Goal: Task Accomplishment & Management: Use online tool/utility

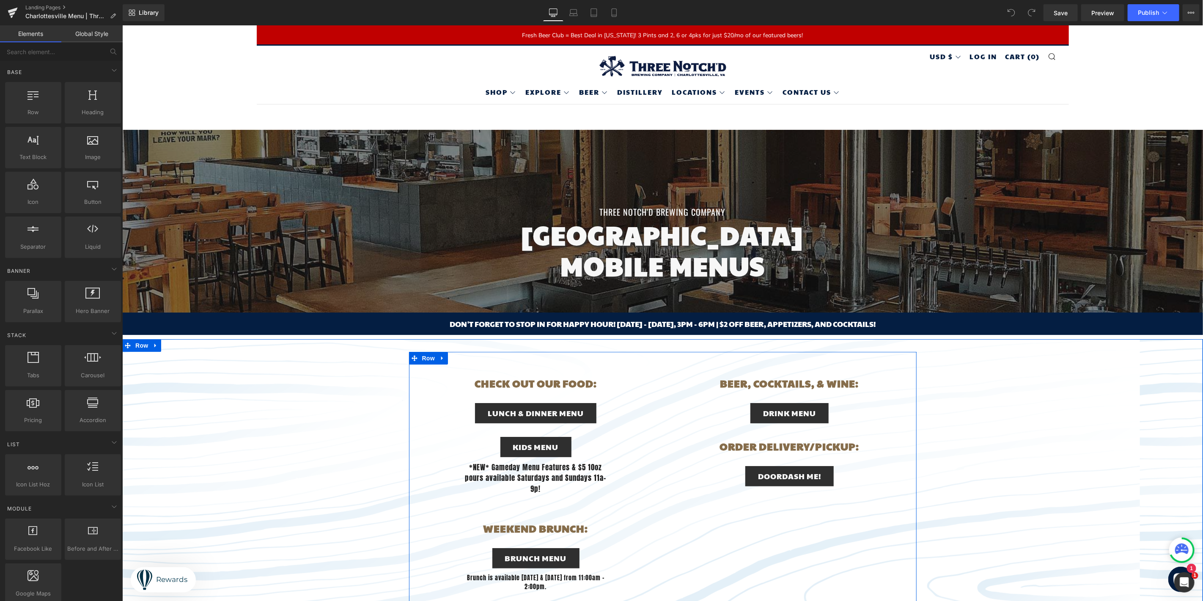
scroll to position [314, 0]
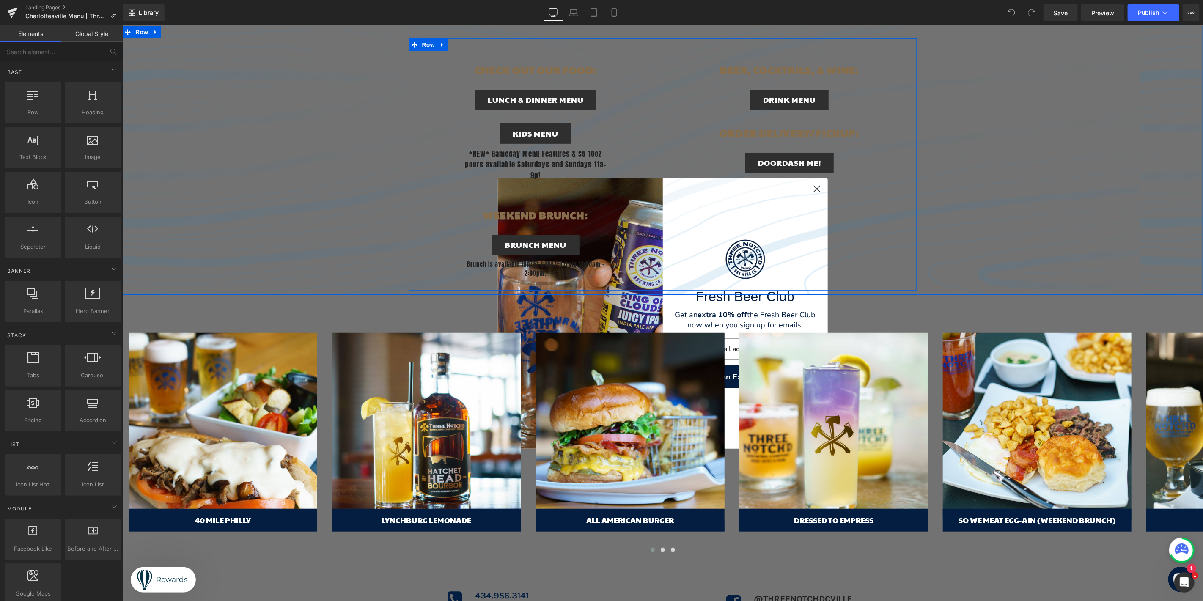
click at [815, 189] on div "check out our food: Heading lunch & Dinner Menu Button Kids menu Button *NEW* G…" at bounding box center [663, 164] width 508 height 252
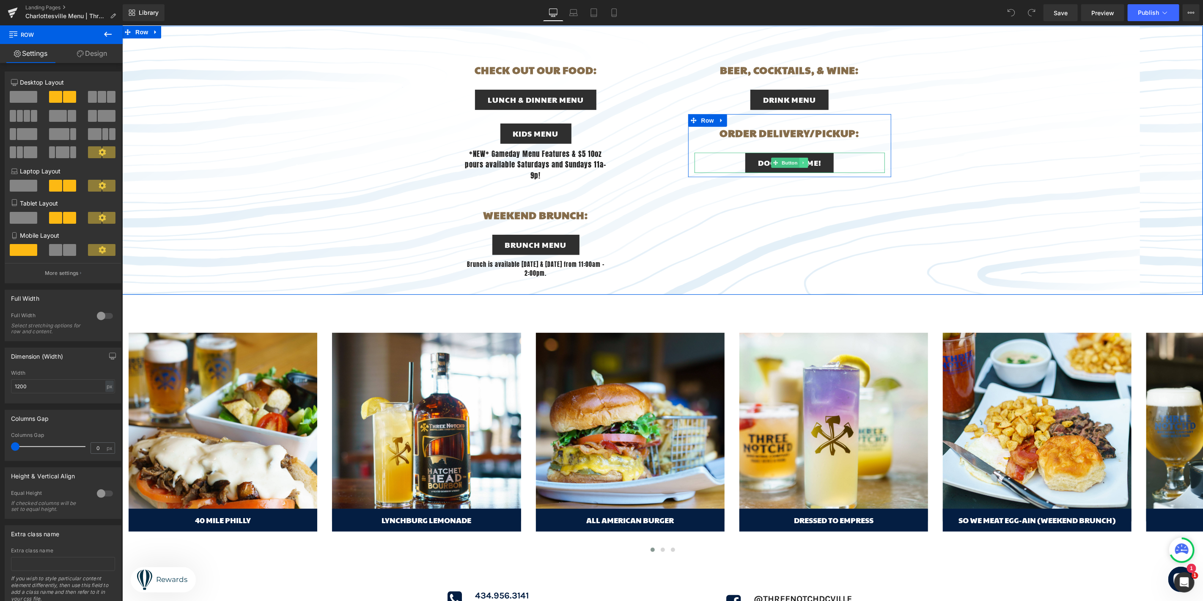
click at [802, 165] on icon at bounding box center [803, 162] width 5 height 5
click at [798, 165] on link at bounding box center [799, 162] width 9 height 10
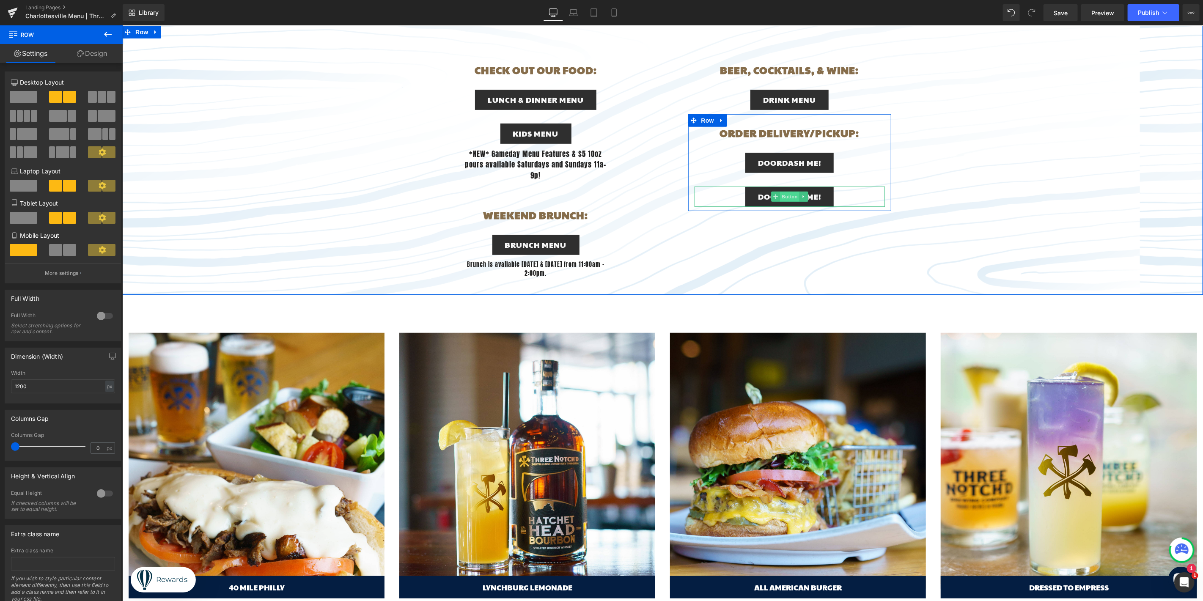
click at [785, 200] on span "Button" at bounding box center [789, 196] width 19 height 10
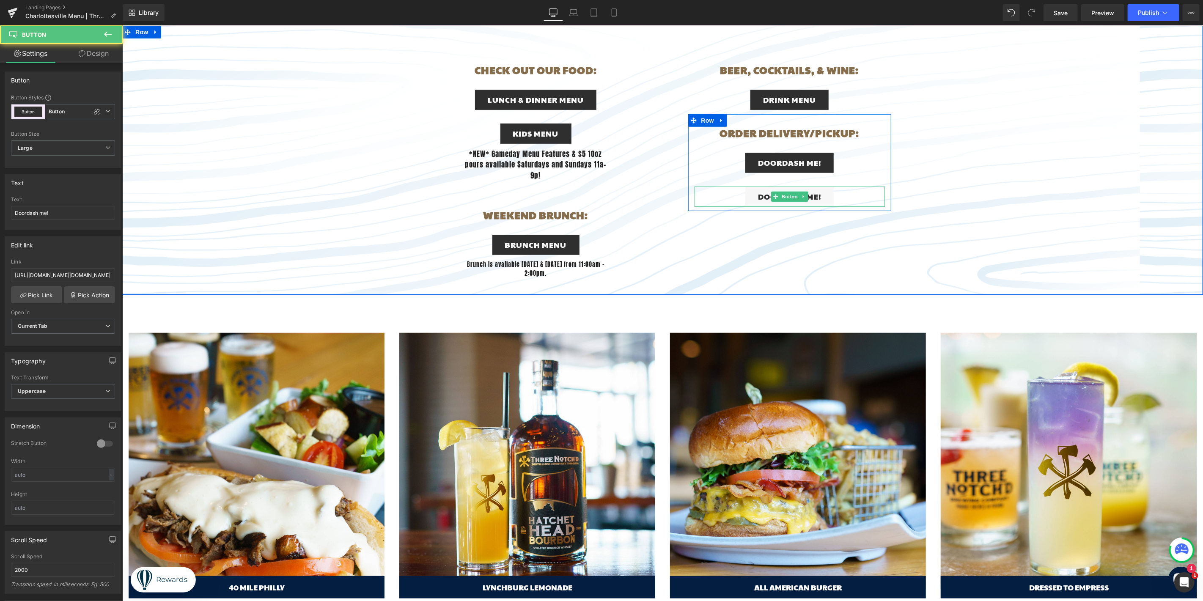
click at [758, 193] on span "Doordash me!" at bounding box center [789, 196] width 63 height 13
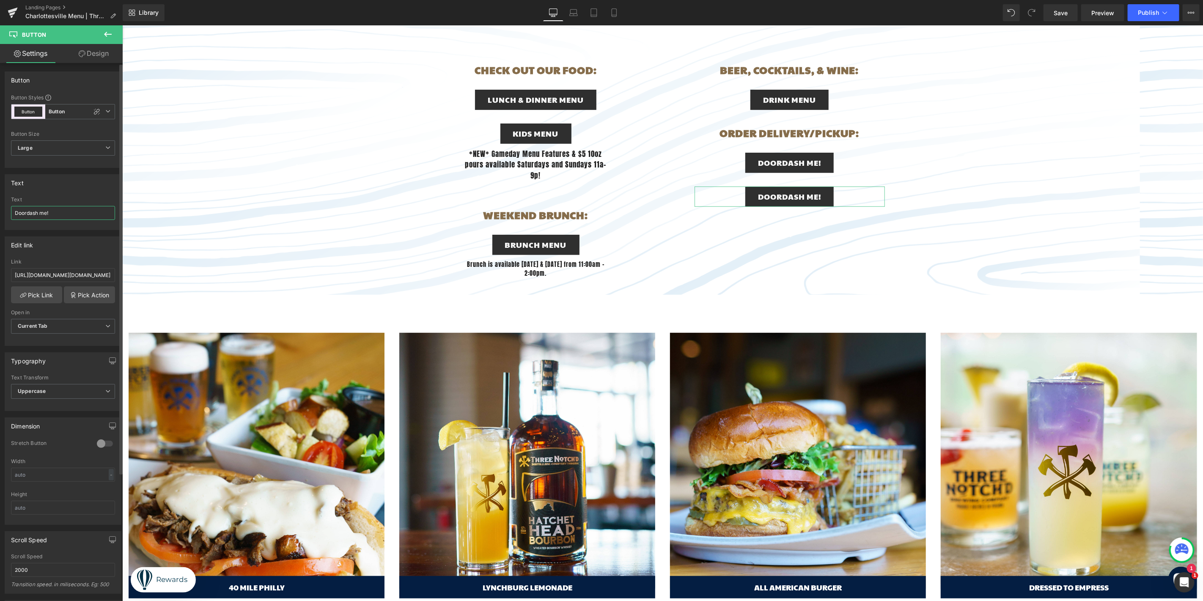
drag, startPoint x: 54, startPoint y: 214, endPoint x: 8, endPoint y: 217, distance: 45.8
click at [8, 217] on div "Doordash me! Text Doordash me!" at bounding box center [63, 213] width 116 height 33
type input "Order Uber Eats"
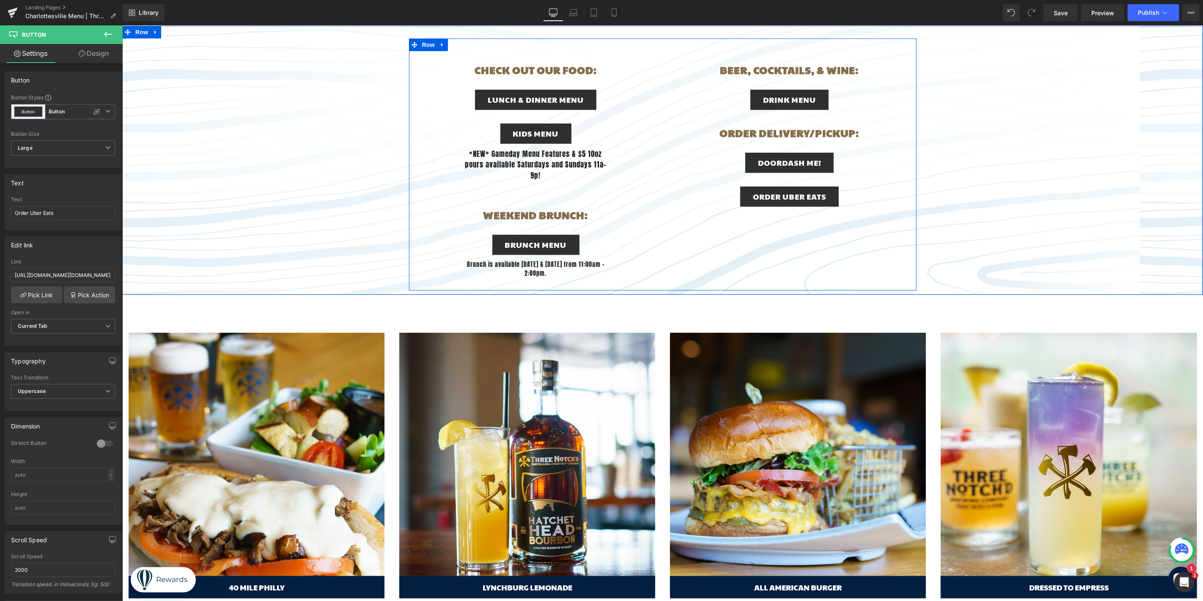
click at [854, 258] on div "check out our food: Heading lunch & Dinner Menu Button Kids menu Button *NEW* G…" at bounding box center [663, 164] width 508 height 252
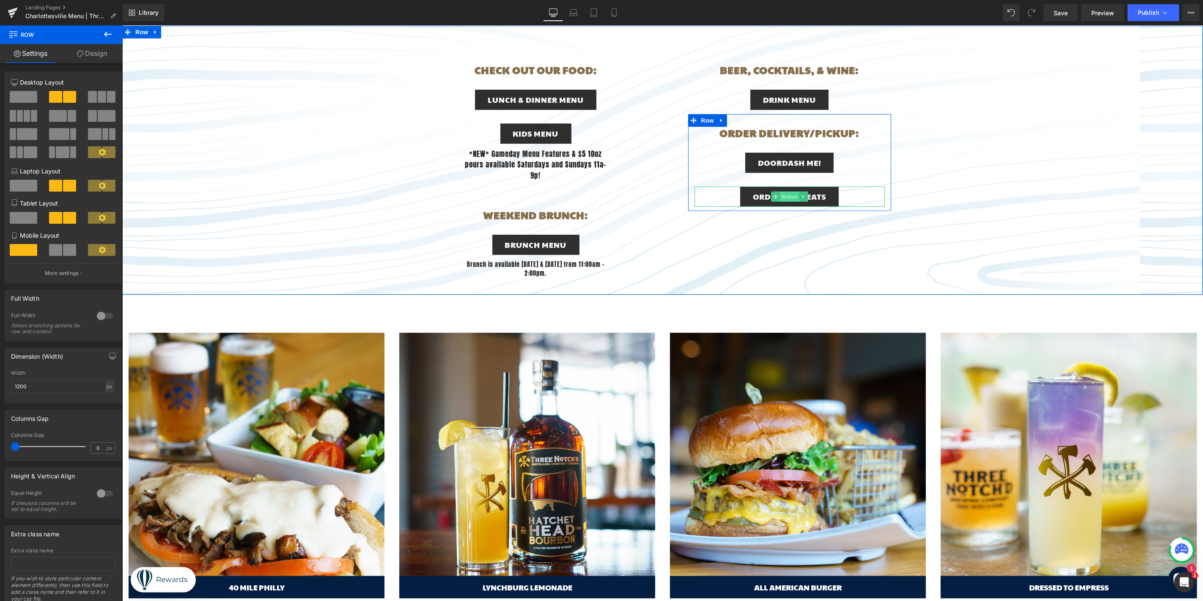
click at [782, 195] on span "Button" at bounding box center [789, 196] width 19 height 10
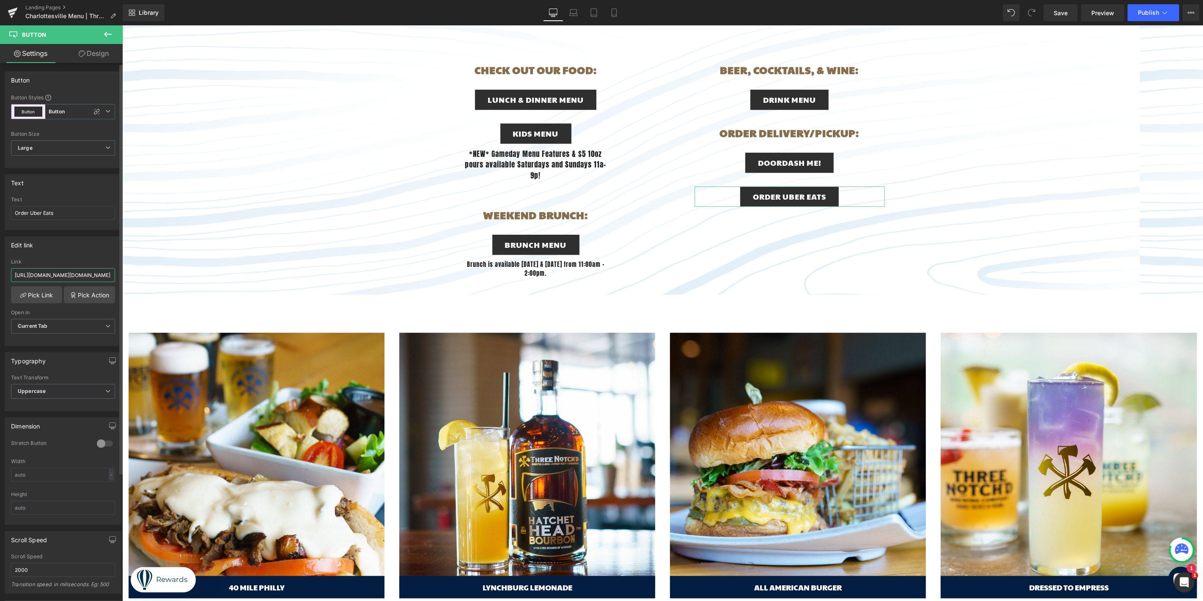
click at [49, 274] on input "https://order.online/store/three-notch%E2%80%99d-brewing-company-charlottesvill…" at bounding box center [63, 275] width 104 height 14
paste input "www.ubereats.com/store/three-notchd-craft-kitchen-%26-brewery-520-2nd-street-so…"
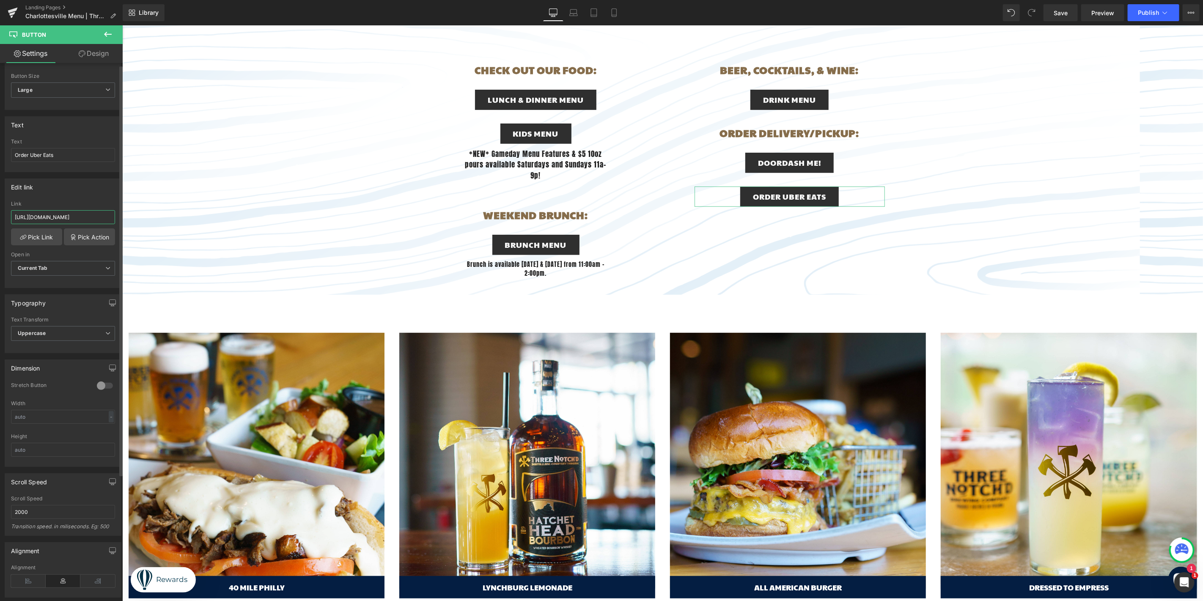
scroll to position [0, 0]
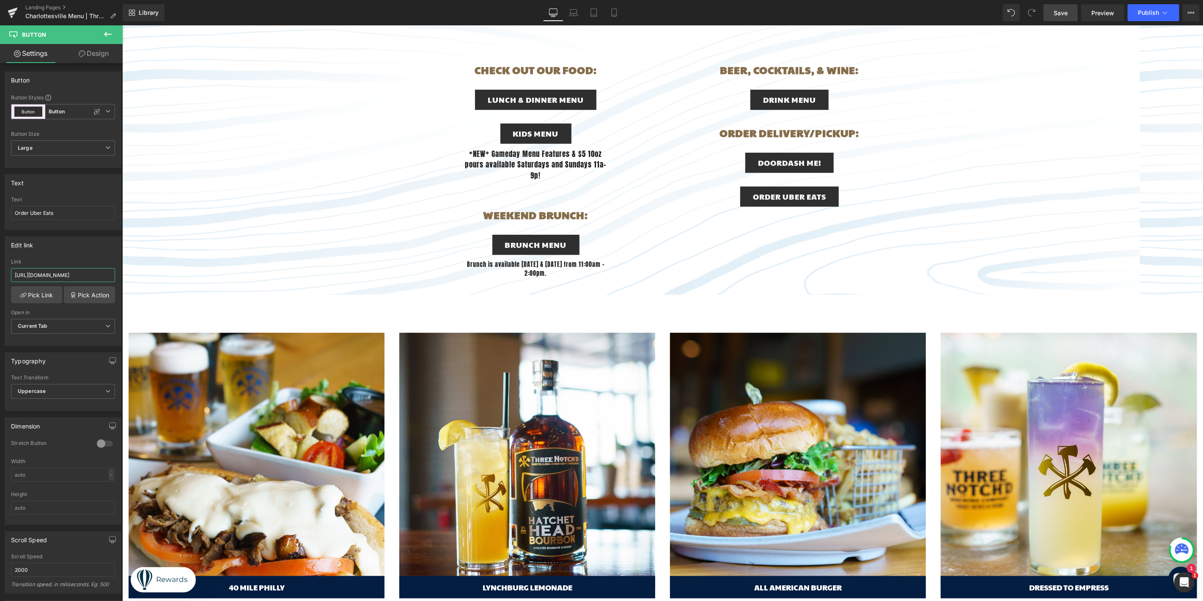
type input "https://www.ubereats.com/store/three-notchd-craft-kitchen-%26-brewery-520-2nd-s…"
click at [1055, 9] on span "Save" at bounding box center [1061, 12] width 14 height 9
click at [54, 7] on link "Landing Pages" at bounding box center [73, 7] width 97 height 7
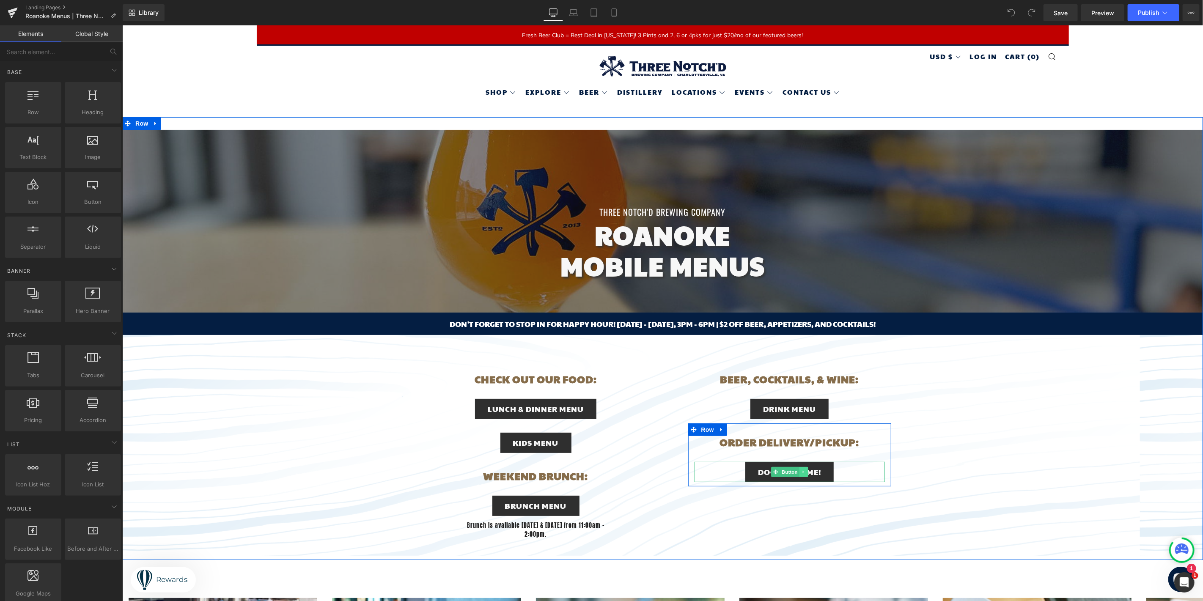
click at [803, 472] on link at bounding box center [803, 472] width 9 height 10
click at [797, 472] on icon at bounding box center [799, 471] width 5 height 5
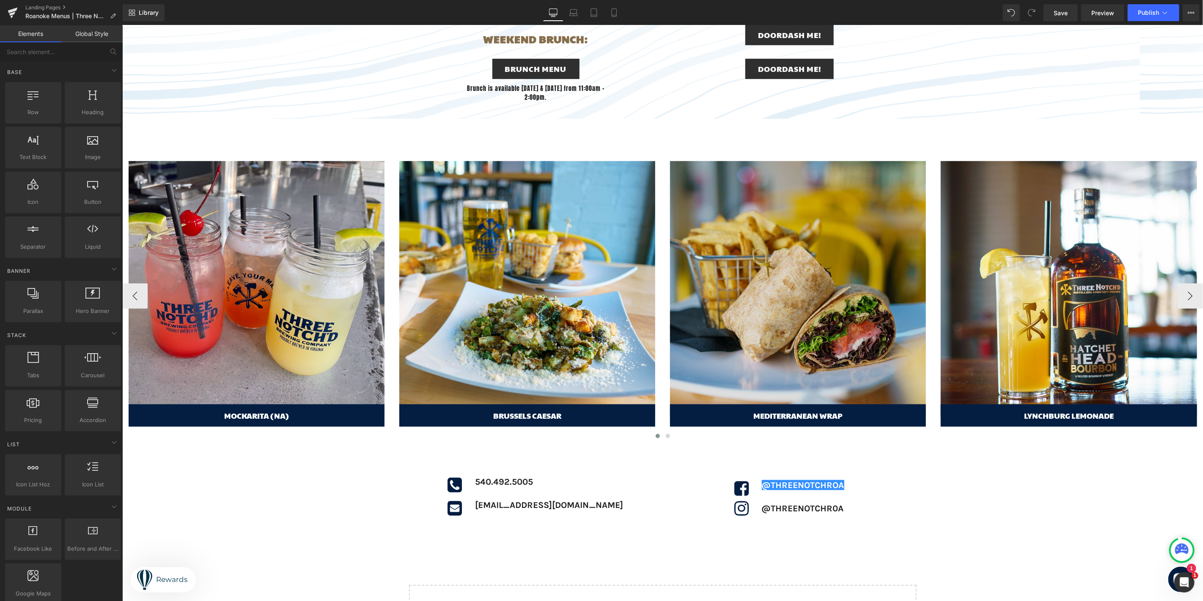
scroll to position [124, 0]
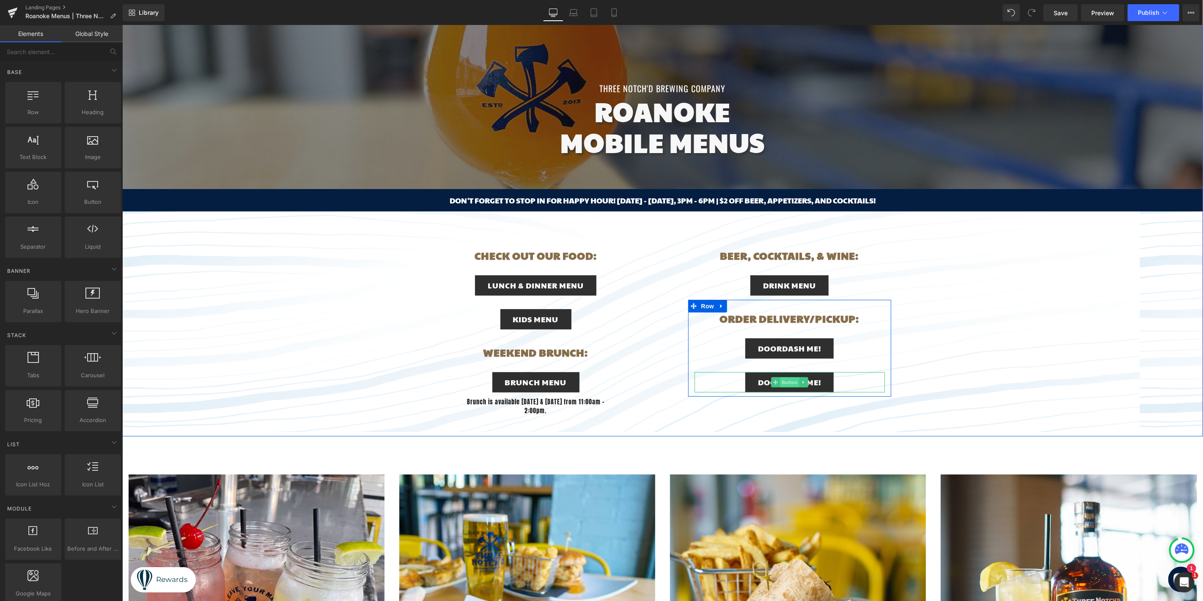
click at [781, 382] on span "Button" at bounding box center [789, 382] width 19 height 10
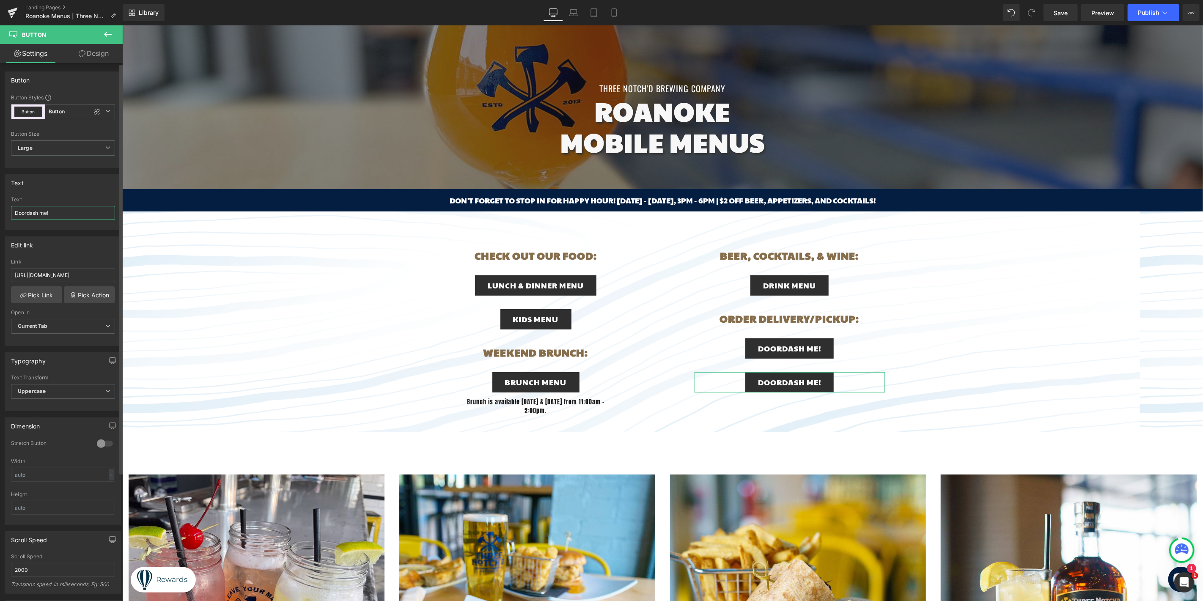
drag, startPoint x: 49, startPoint y: 213, endPoint x: 10, endPoint y: 215, distance: 39.0
click at [10, 215] on div "Doordash me! Text Doordash me!" at bounding box center [63, 213] width 116 height 33
click at [787, 385] on span "Button" at bounding box center [789, 382] width 19 height 10
type input "Order Uber eats"
click at [52, 277] on input "https://order.online/store/three-notch%E2%80%99d-brewing-company-roanoke-249203…" at bounding box center [63, 275] width 104 height 14
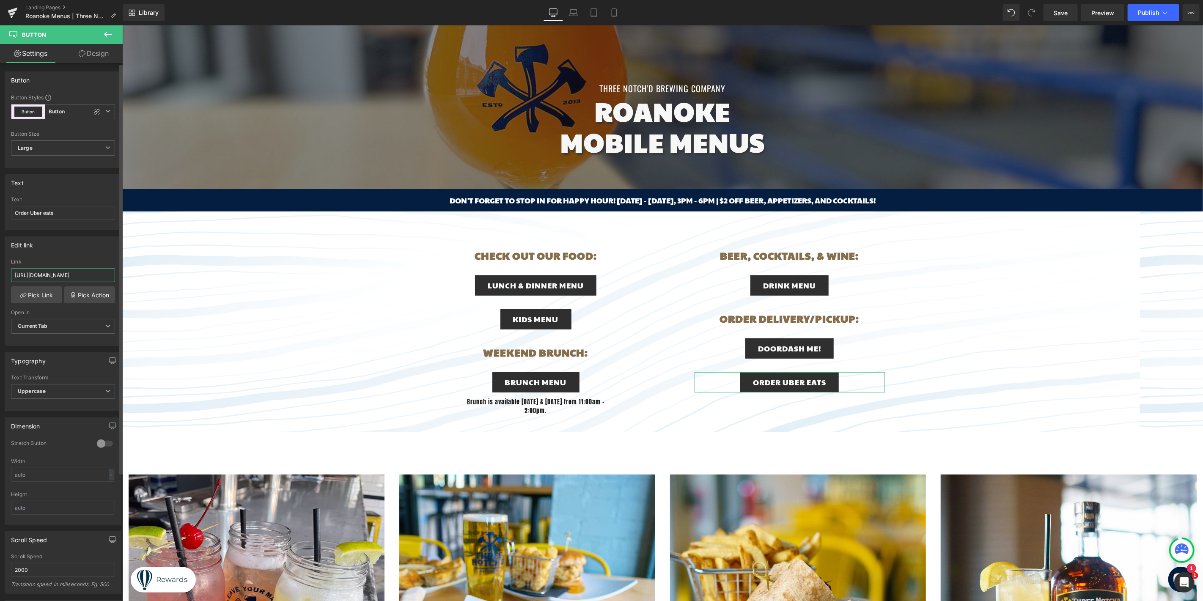
click at [52, 277] on input "https://order.online/store/three-notch%E2%80%99d-brewing-company-roanoke-249203…" at bounding box center [63, 275] width 104 height 14
paste input "www.ubereats.com/store/three-notchd-craft-kitchen-%26-brewery-520-2nd-street-so…"
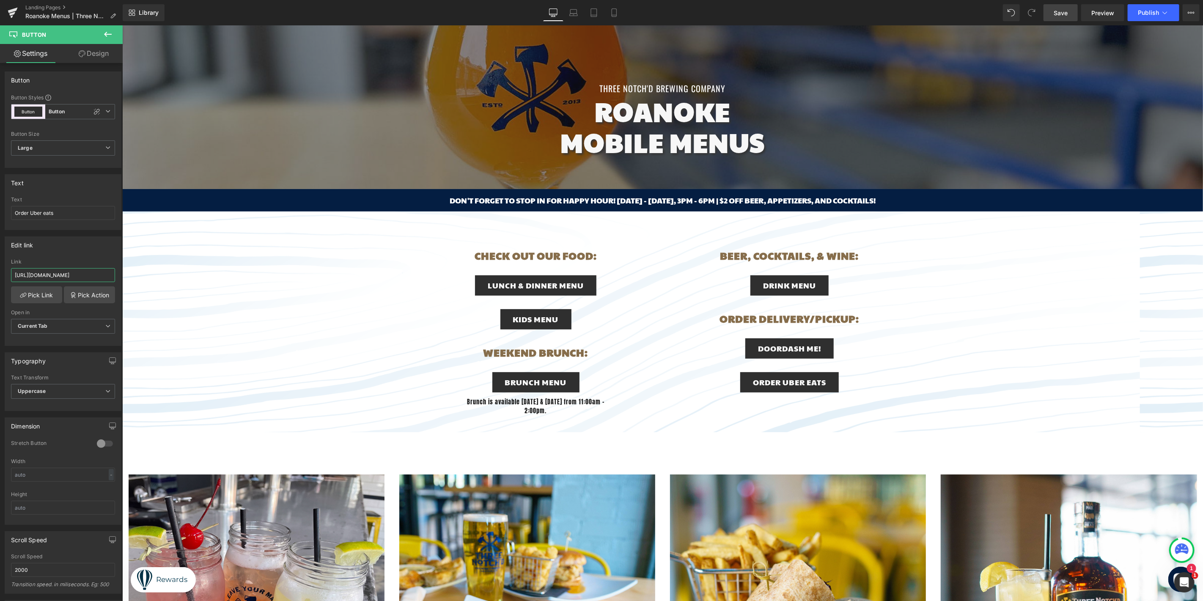
type input "https://www.ubereats.com/store/three-notchd-craft-kitchen-%26-brewery-520-2nd-s…"
click at [1056, 14] on span "Save" at bounding box center [1061, 12] width 14 height 9
click at [1154, 15] on span "Publish" at bounding box center [1148, 12] width 21 height 7
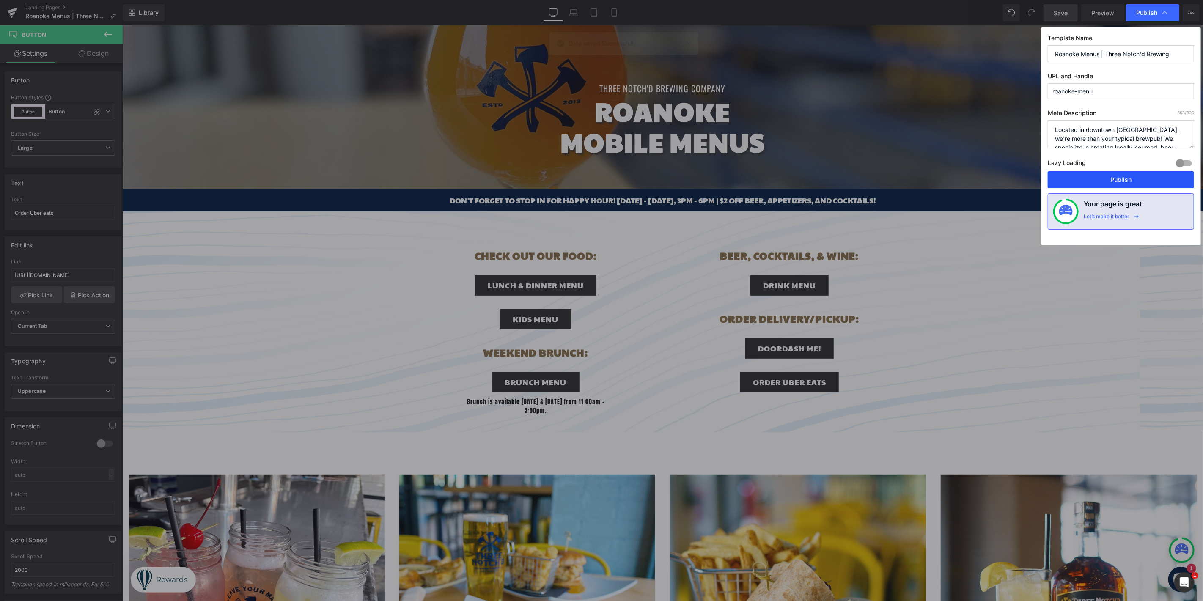
click at [1109, 178] on button "Publish" at bounding box center [1121, 179] width 146 height 17
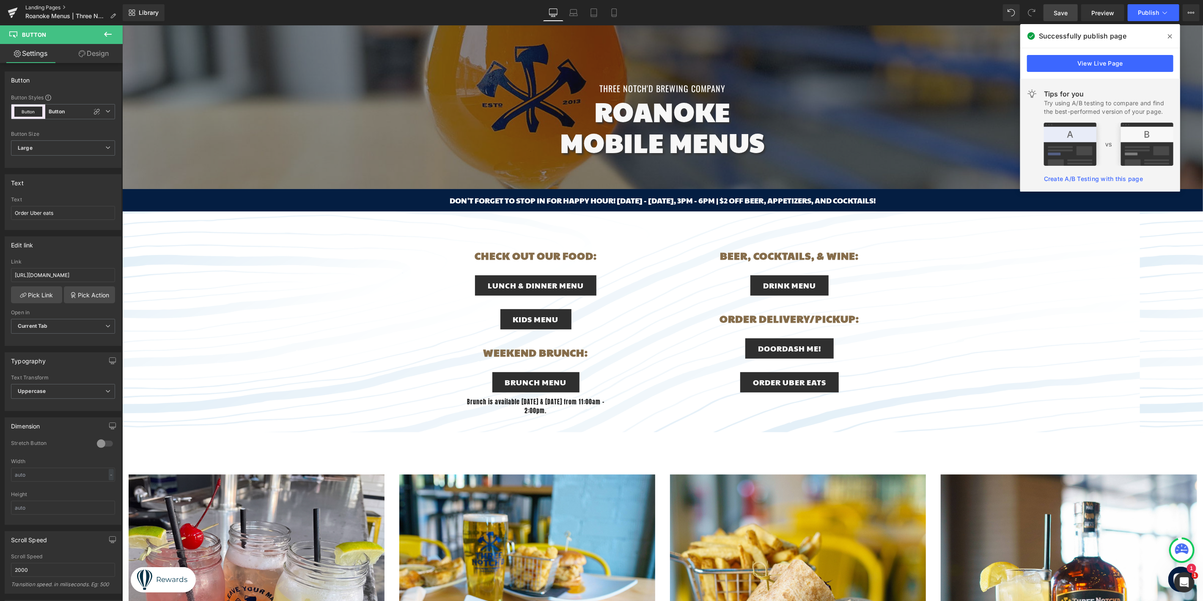
click at [37, 7] on link "Landing Pages" at bounding box center [73, 7] width 97 height 7
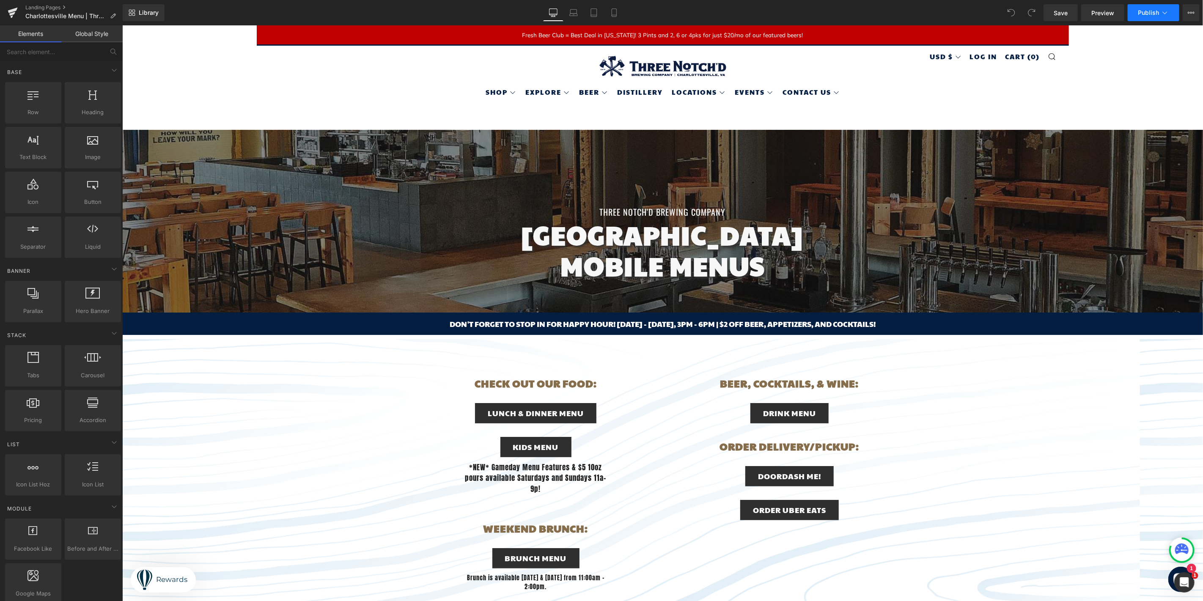
click at [1155, 15] on span "Publish" at bounding box center [1148, 12] width 21 height 7
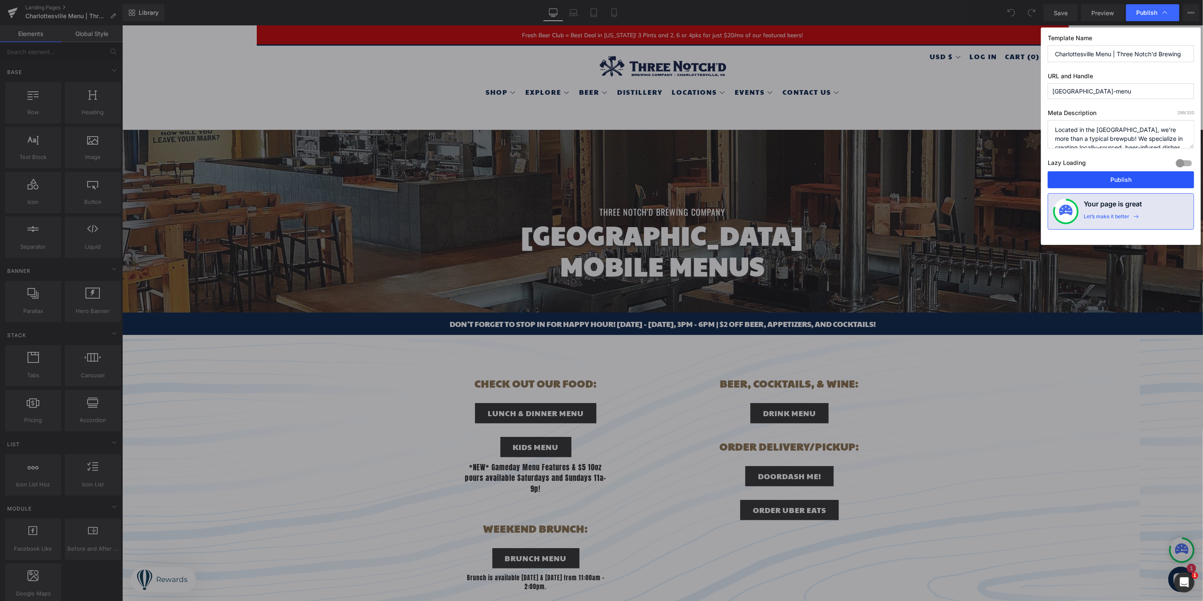
click at [1143, 176] on button "Publish" at bounding box center [1121, 179] width 146 height 17
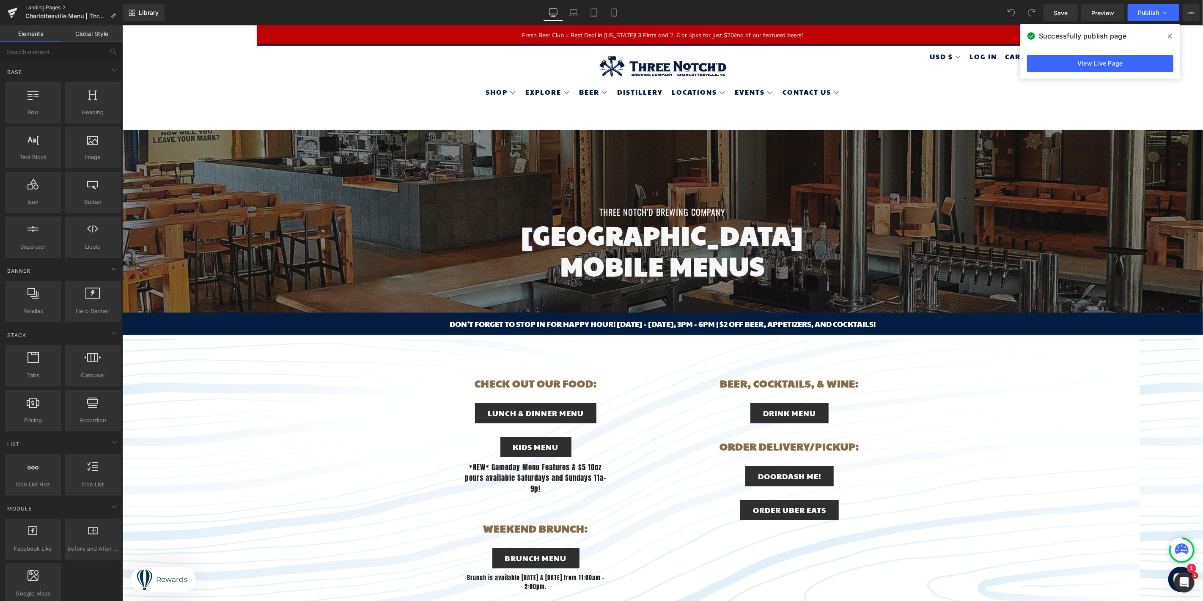
click at [45, 8] on link "Landing Pages" at bounding box center [73, 7] width 97 height 7
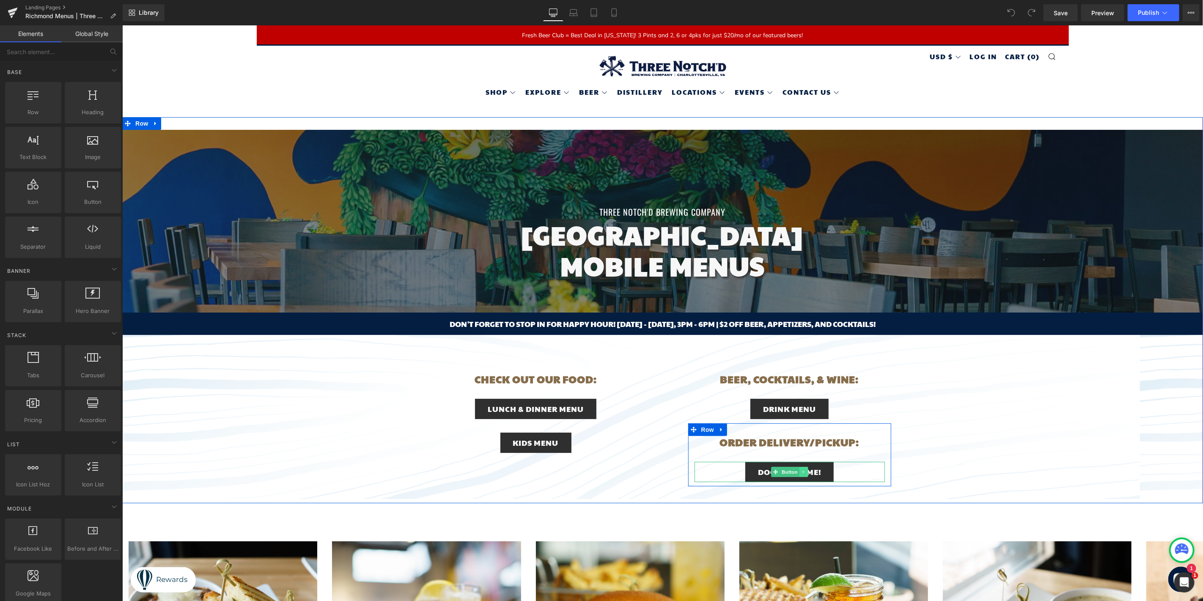
click at [803, 471] on link at bounding box center [803, 472] width 9 height 10
click at [797, 473] on icon at bounding box center [799, 471] width 5 height 5
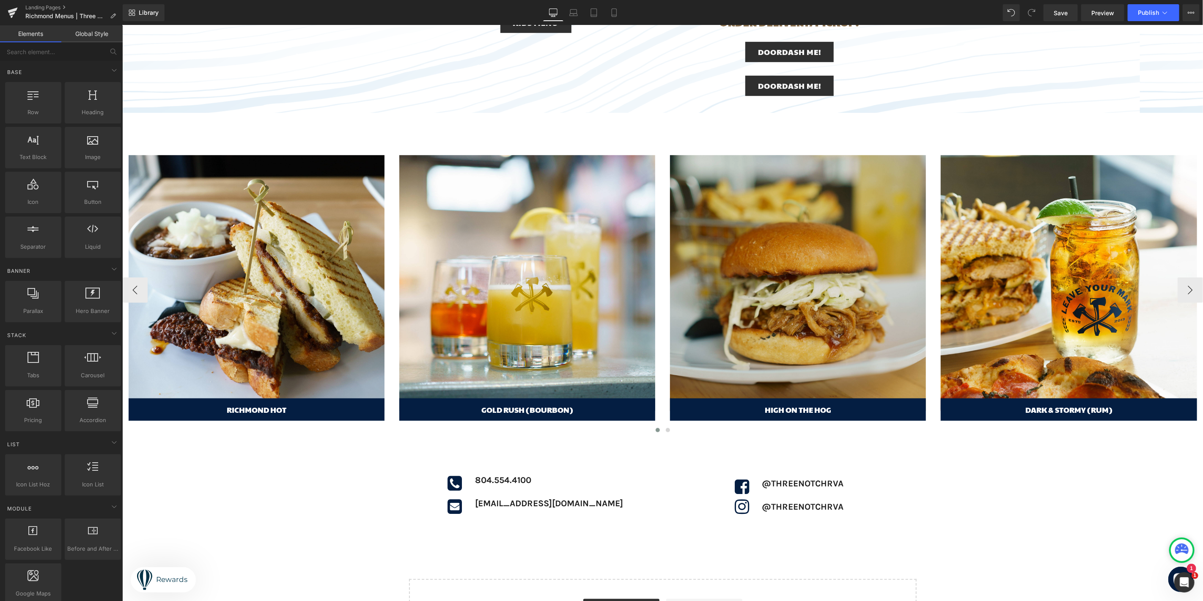
scroll to position [437, 0]
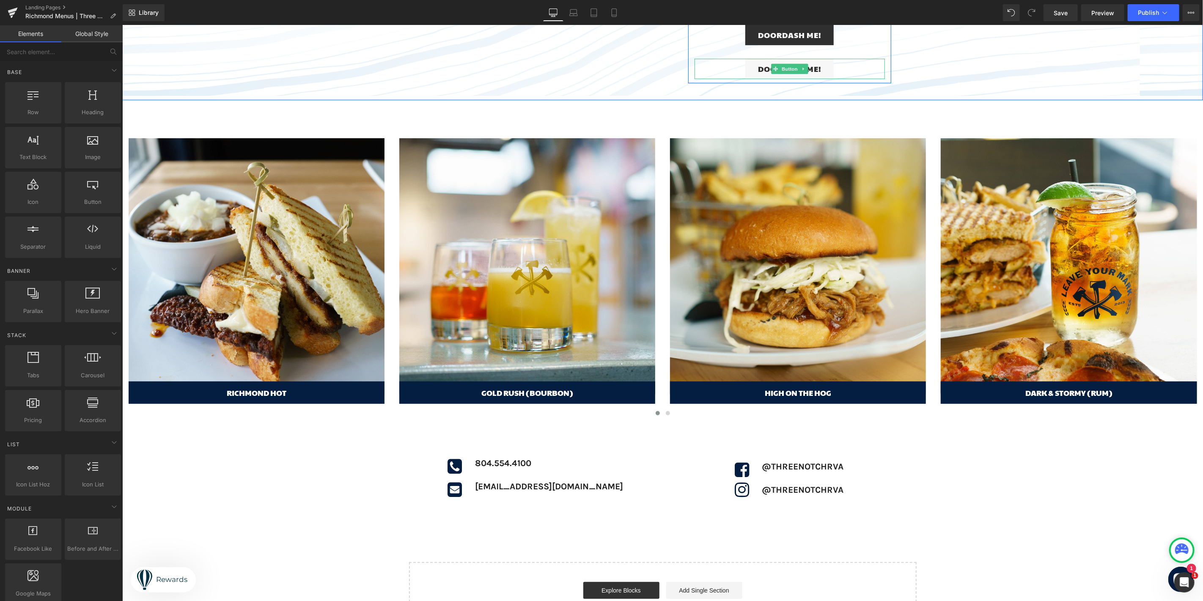
click at [791, 70] on span "Button" at bounding box center [789, 68] width 19 height 10
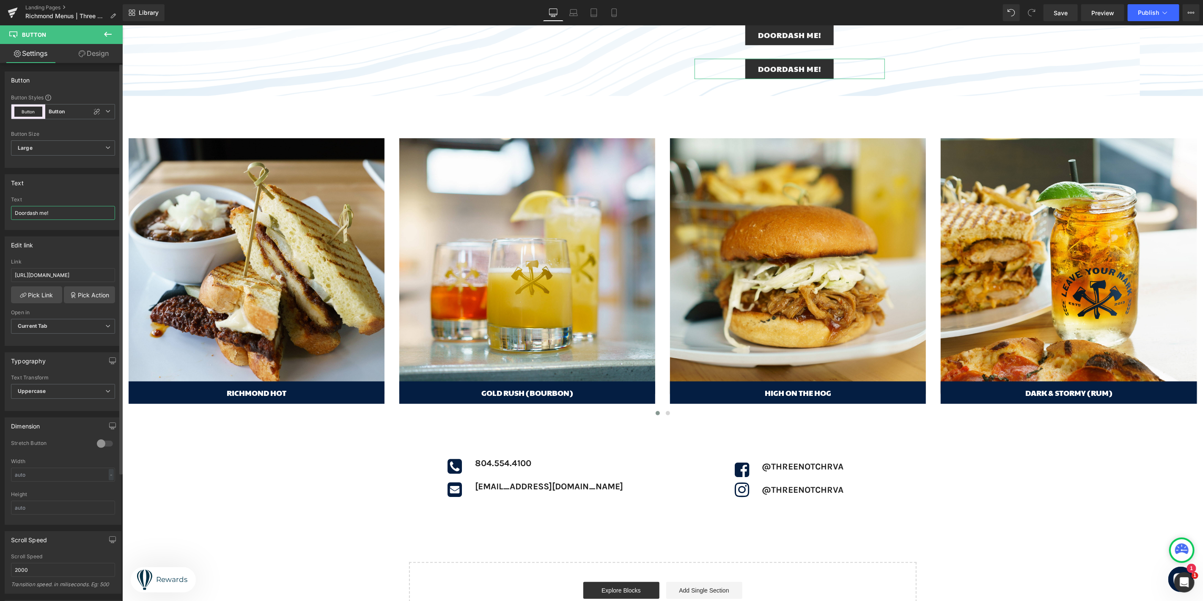
click at [56, 214] on input "Doordash me!" at bounding box center [63, 213] width 104 height 14
type input "Order Uber Eats"
click at [781, 66] on span "Button" at bounding box center [789, 68] width 19 height 10
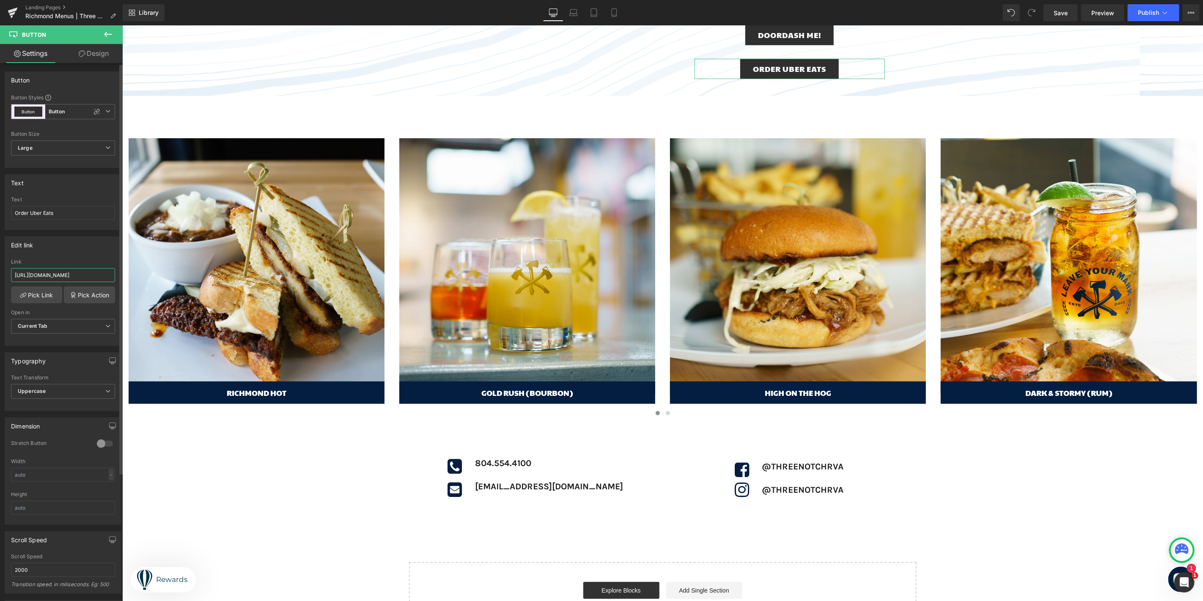
click at [66, 273] on input "https://order.online/store/three-notch%E2%80%99d-brewing-company-richmond-24952…" at bounding box center [63, 275] width 104 height 14
paste input "www.ubereats.com/store/three-notchd-brewing-company%3A-richmond-2930-w-broad-st…"
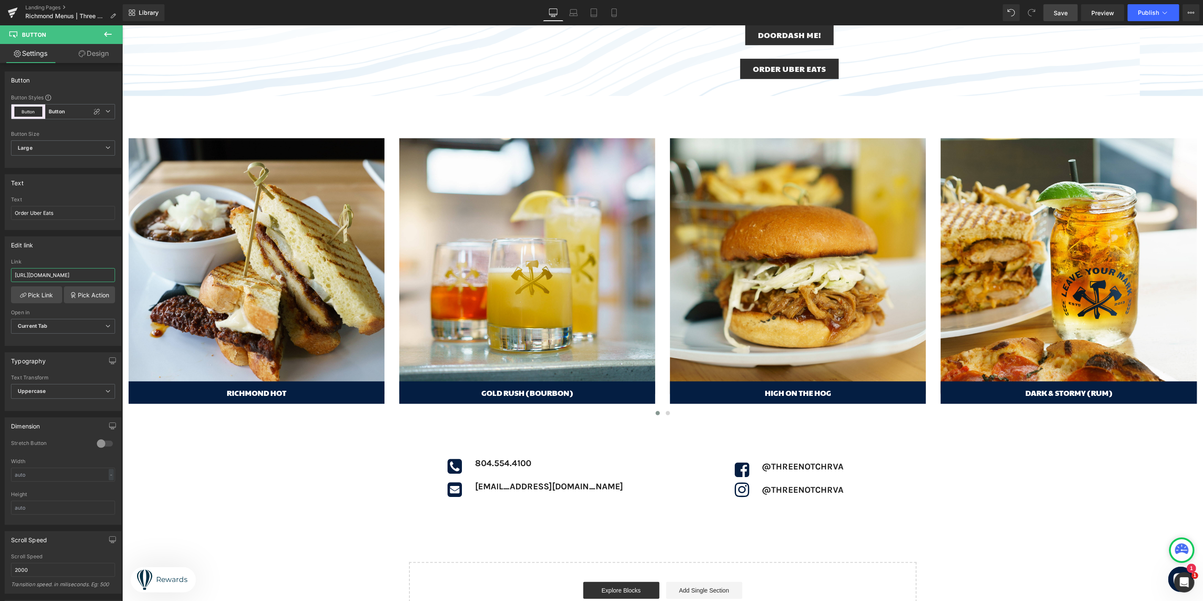
type input "https://www.ubereats.com/store/three-notchd-brewing-company%3A-richmond-2930-w-…"
click at [1058, 9] on span "Save" at bounding box center [1061, 12] width 14 height 9
click at [1144, 13] on span "Publish" at bounding box center [1148, 12] width 21 height 7
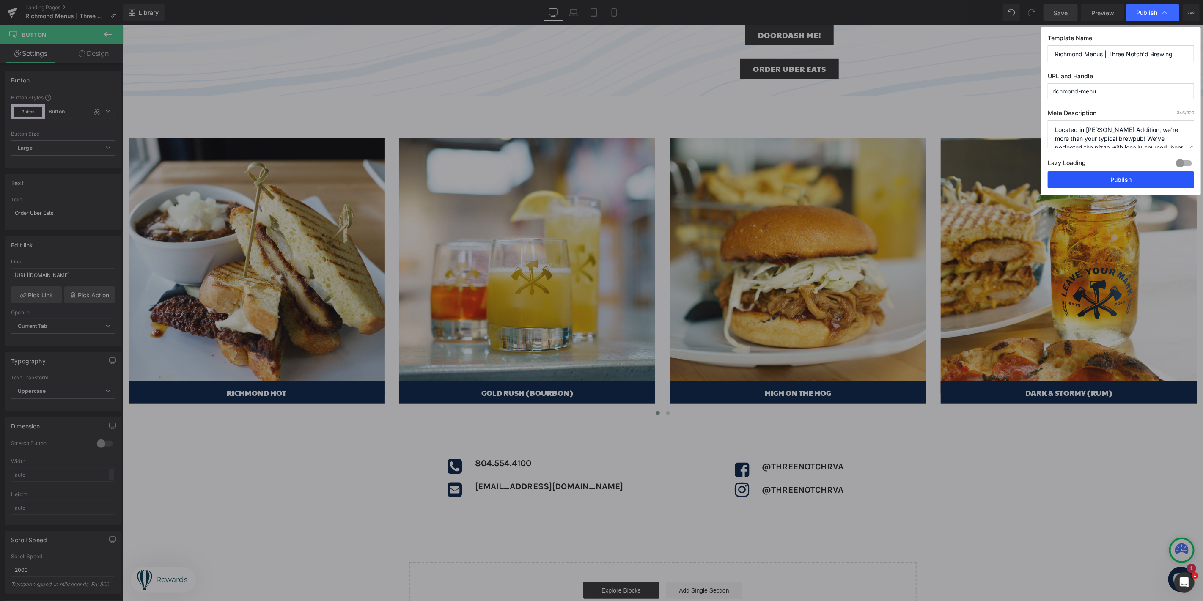
click at [1115, 182] on button "Publish" at bounding box center [1121, 179] width 146 height 17
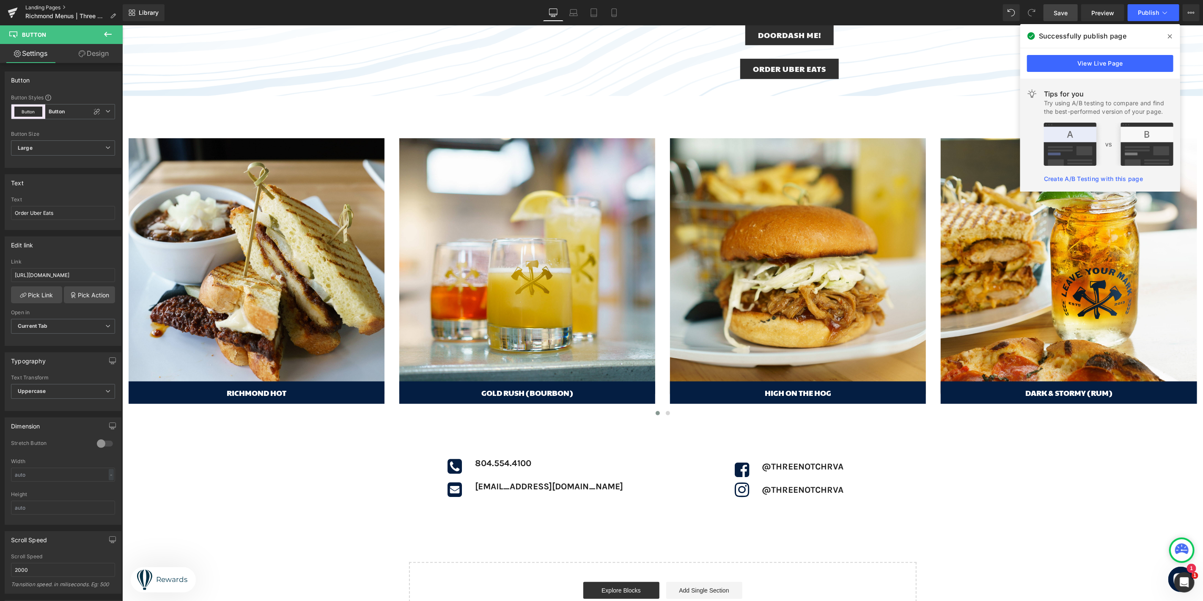
click at [41, 6] on link "Landing Pages" at bounding box center [73, 7] width 97 height 7
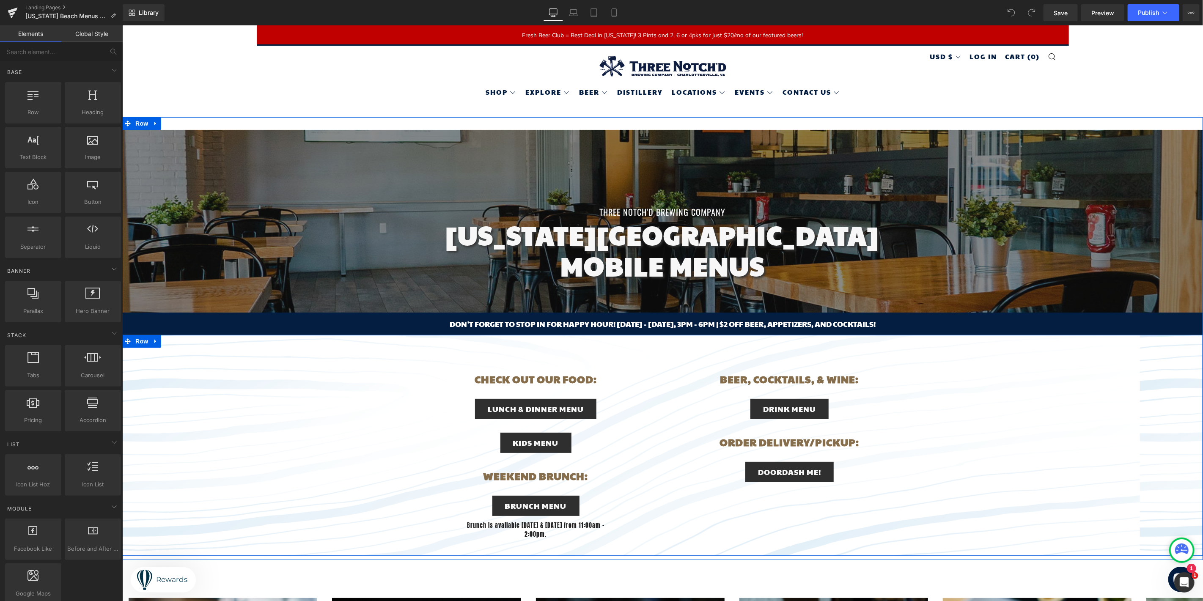
click at [261, 415] on div "check out our food: Heading lunch & Dinner Menu Button Kids menu Button Row wee…" at bounding box center [662, 449] width 1081 height 204
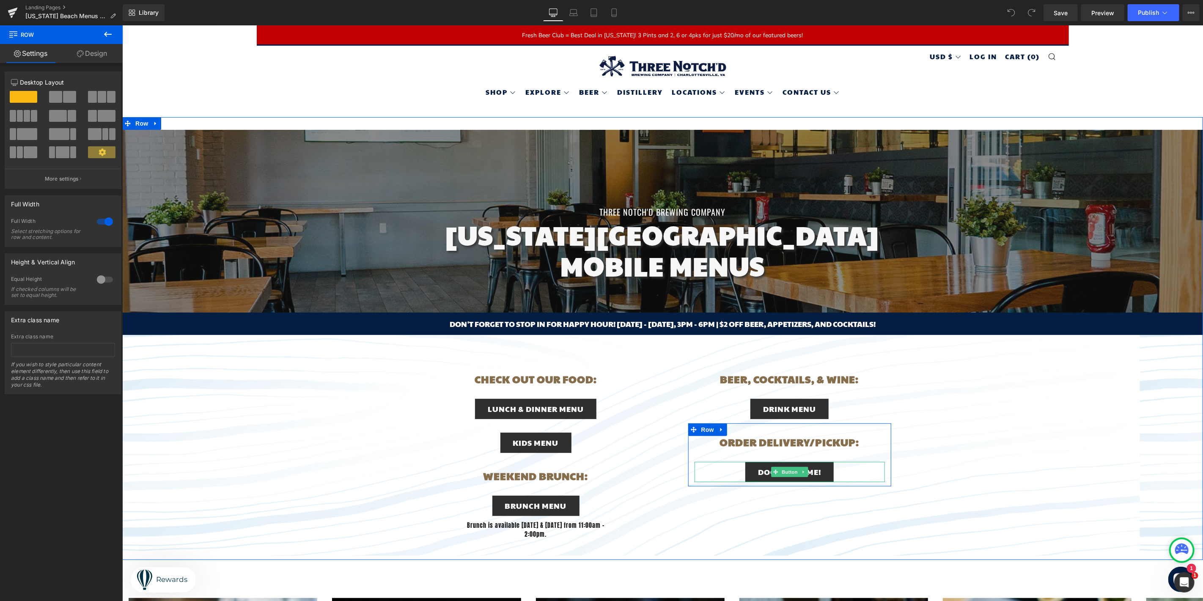
click at [801, 471] on icon at bounding box center [803, 471] width 5 height 5
click at [797, 472] on icon at bounding box center [799, 471] width 5 height 5
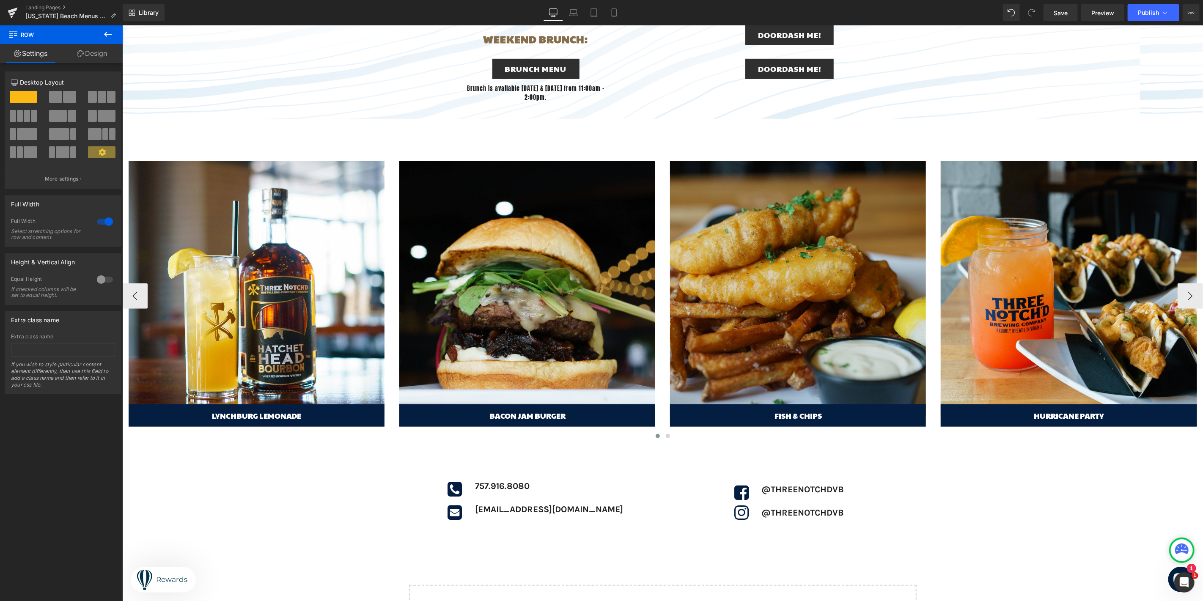
scroll to position [124, 0]
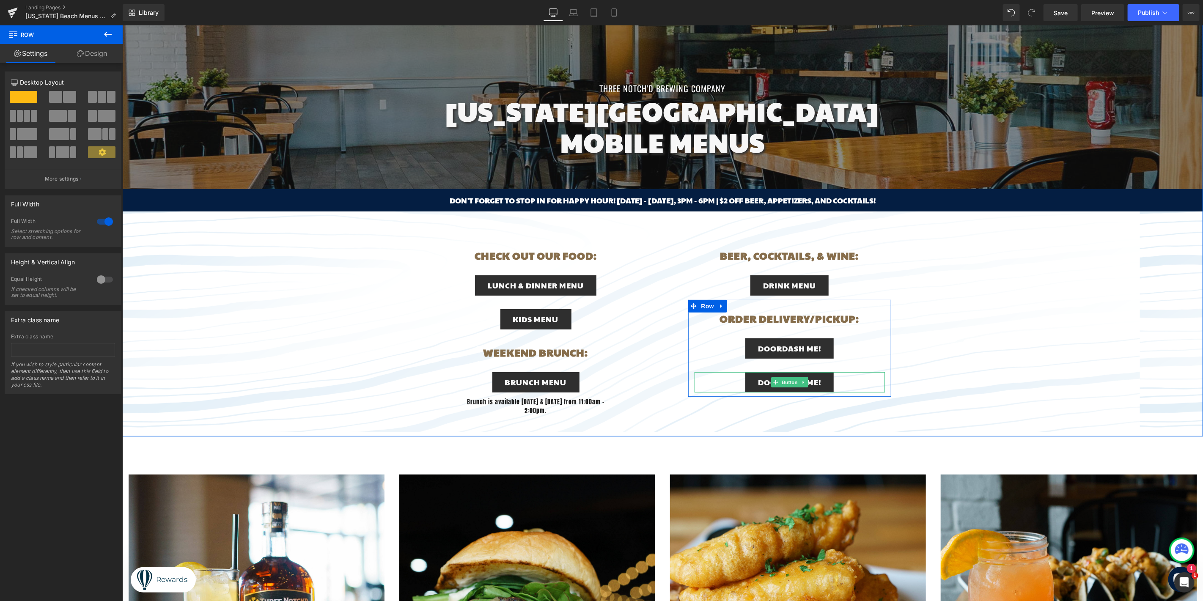
click at [783, 378] on span "Button" at bounding box center [789, 382] width 19 height 10
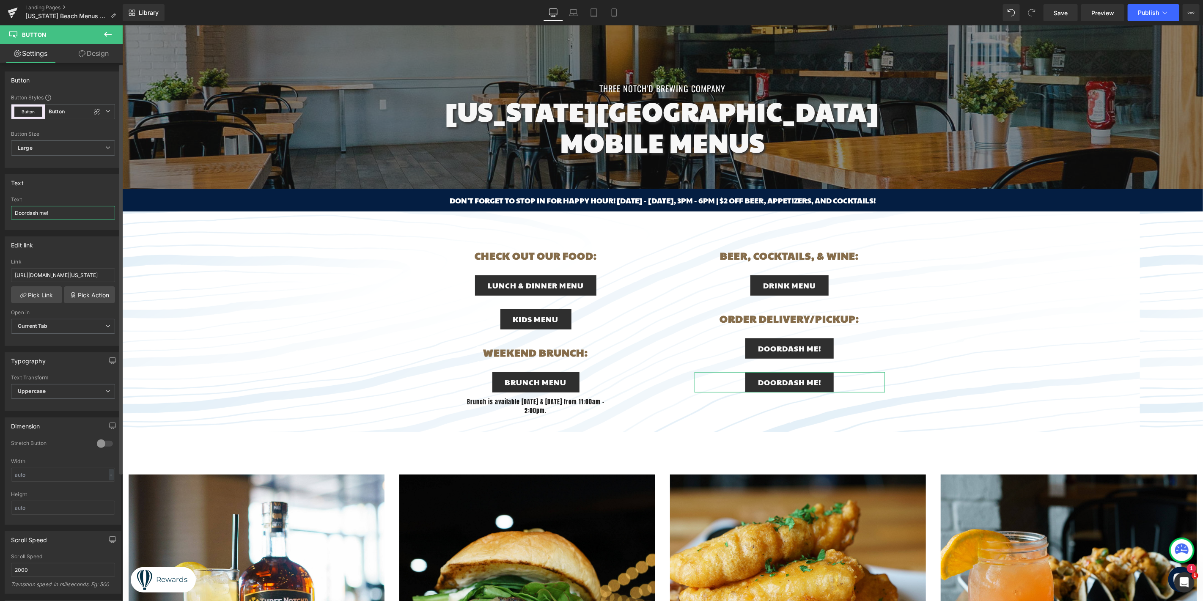
click at [47, 210] on input "Doordash me!" at bounding box center [63, 213] width 104 height 14
type input "Order Uber Eats"
click at [34, 273] on input "[URL][DOMAIN_NAME][US_STATE]" at bounding box center [63, 275] width 104 height 14
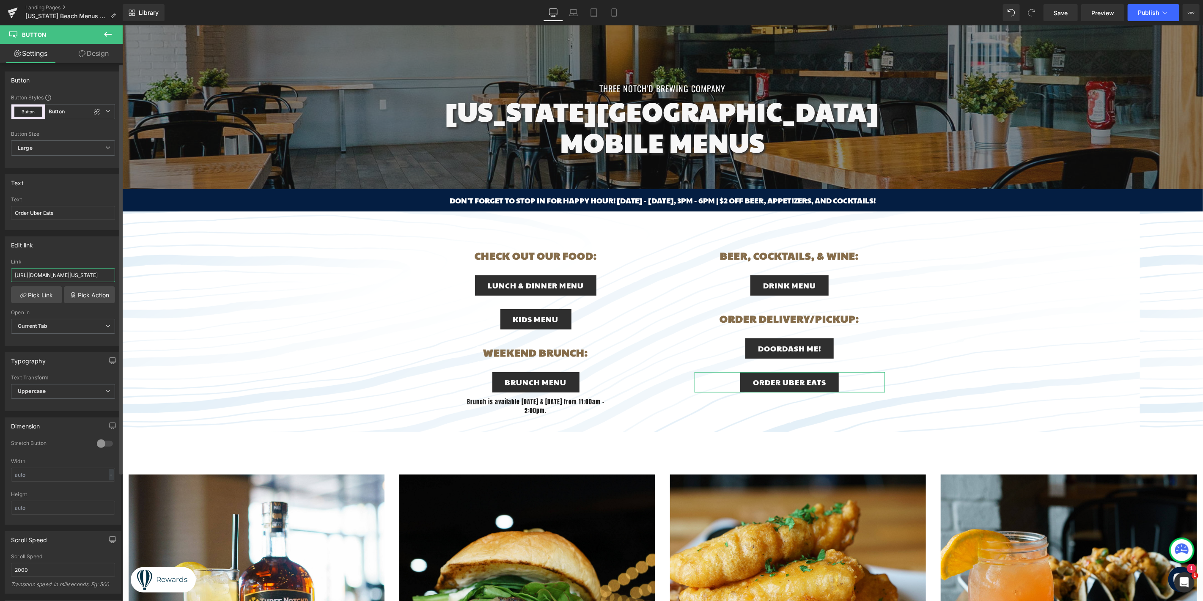
click at [34, 273] on input "[URL][DOMAIN_NAME][US_STATE]" at bounding box center [63, 275] width 104 height 14
paste input "[DOMAIN_NAME][URL][US_STATE][GEOGRAPHIC_DATA]"
type input "[URL][DOMAIN_NAME][US_STATE]"
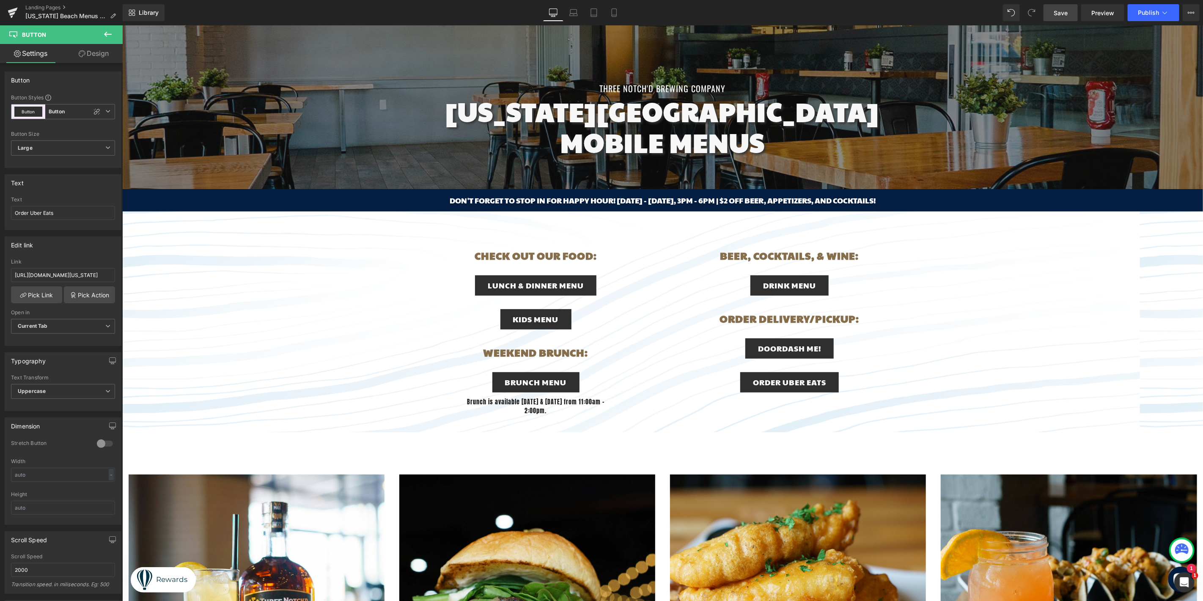
click at [1047, 8] on link "Save" at bounding box center [1061, 12] width 34 height 17
click at [1145, 16] on button "Publish" at bounding box center [1154, 12] width 52 height 17
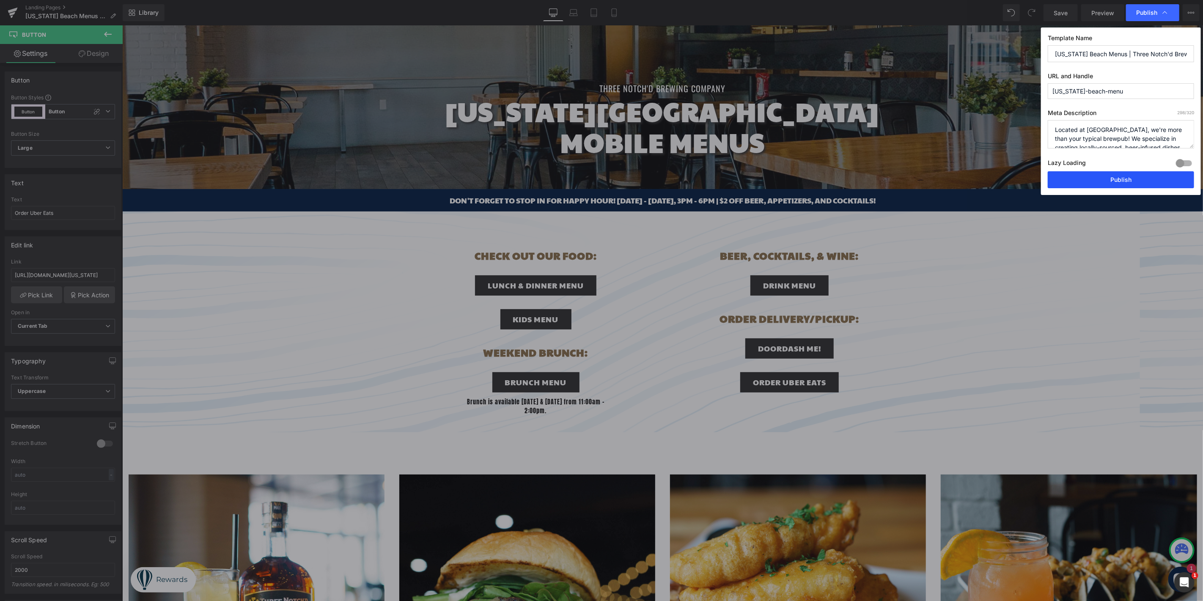
click at [1127, 180] on button "Publish" at bounding box center [1121, 179] width 146 height 17
